Goal: Task Accomplishment & Management: Complete application form

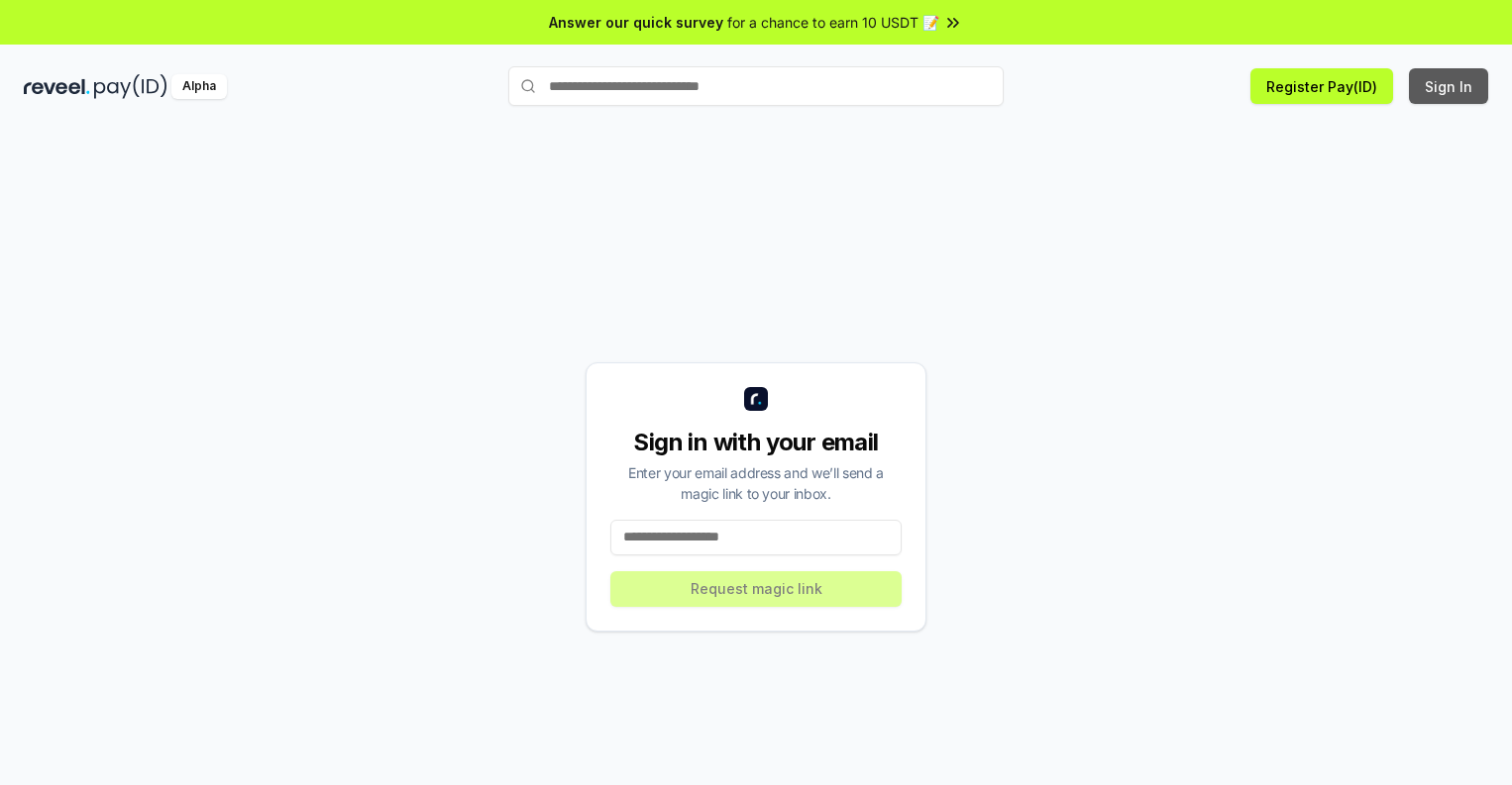
click at [1449, 86] on button "Sign In" at bounding box center [1448, 86] width 79 height 36
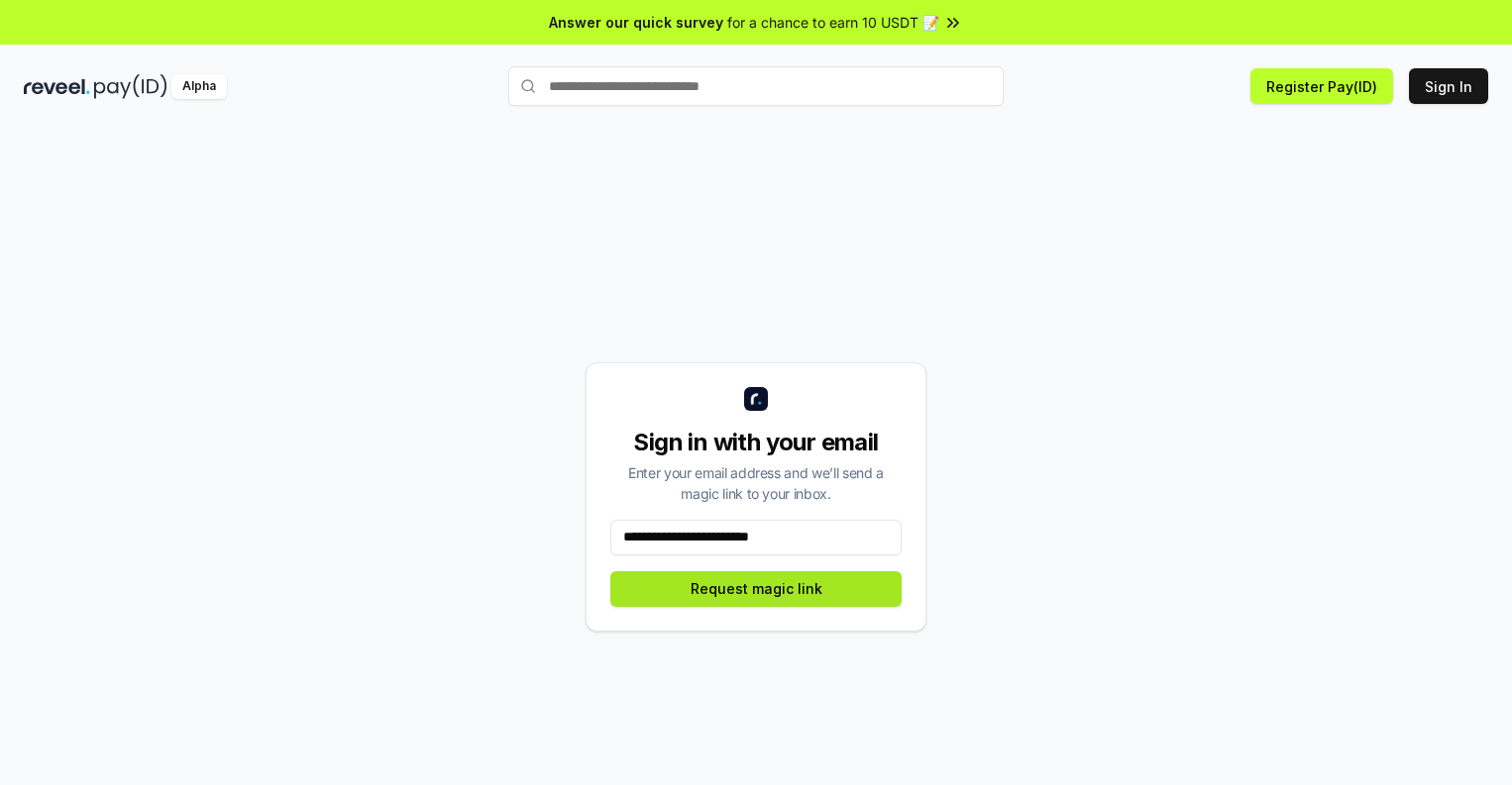
type input "**********"
click at [756, 589] on button "Request magic link" at bounding box center [756, 589] width 291 height 36
